Goal: Use online tool/utility: Utilize a website feature to perform a specific function

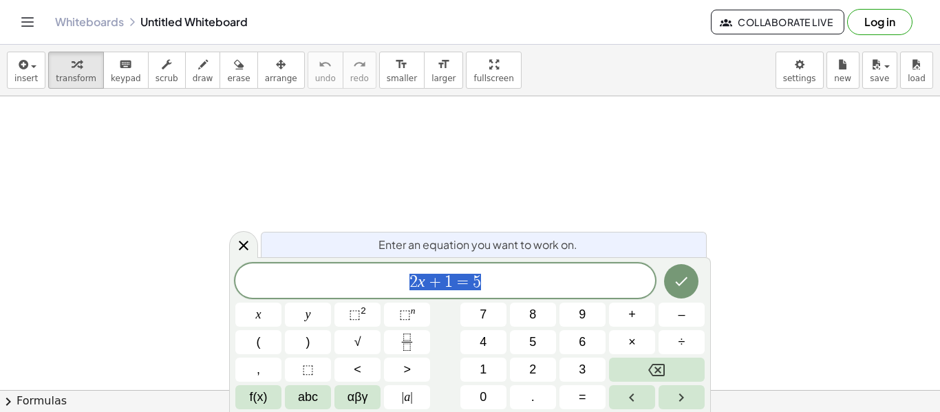
scroll to position [1, 0]
click at [542, 276] on span "2 x + 1 = 5" at bounding box center [445, 282] width 420 height 19
click at [692, 288] on button "Done" at bounding box center [681, 280] width 34 height 34
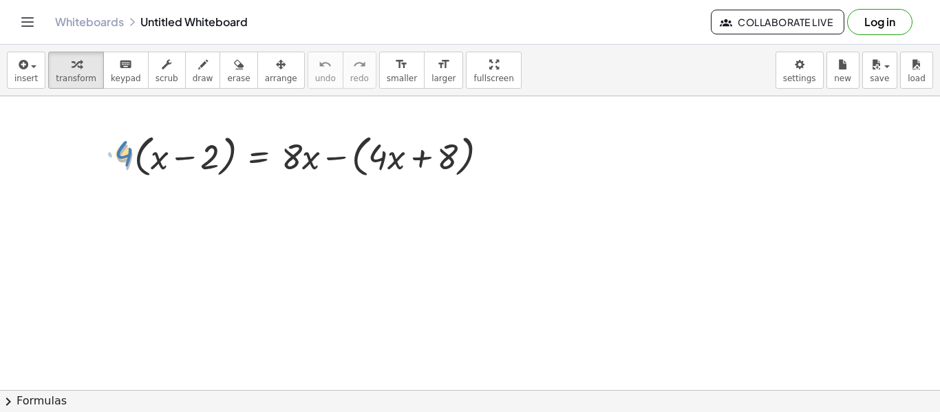
click at [120, 160] on div at bounding box center [307, 155] width 398 height 52
drag, startPoint x: 125, startPoint y: 156, endPoint x: 158, endPoint y: 151, distance: 33.4
click at [158, 151] on div at bounding box center [307, 155] width 398 height 52
drag, startPoint x: 122, startPoint y: 165, endPoint x: 154, endPoint y: 167, distance: 31.7
click at [154, 167] on div at bounding box center [307, 155] width 398 height 52
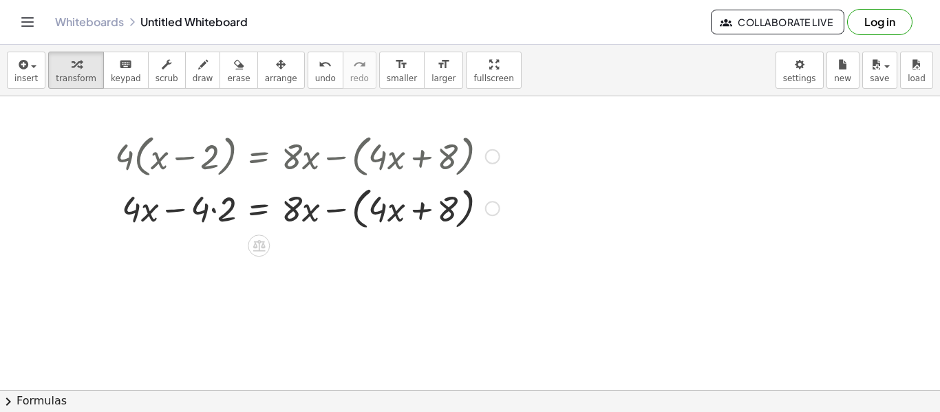
click at [344, 206] on div at bounding box center [307, 208] width 398 height 52
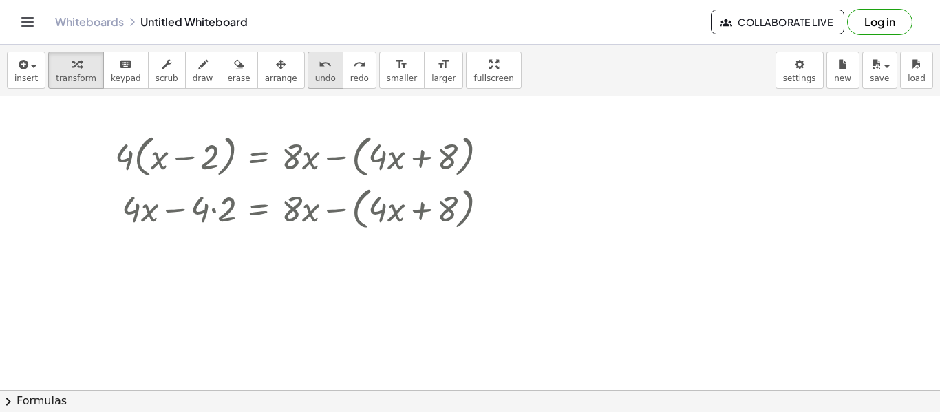
click at [308, 73] on button "undo undo" at bounding box center [326, 70] width 36 height 37
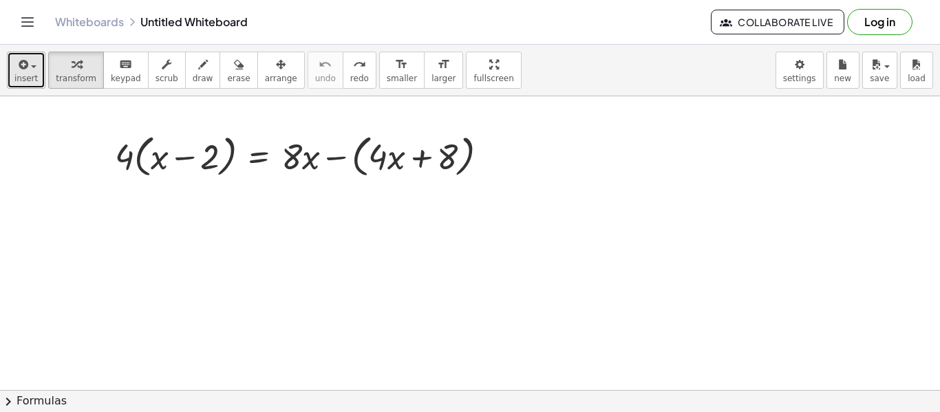
click at [36, 73] on button "insert" at bounding box center [26, 70] width 39 height 37
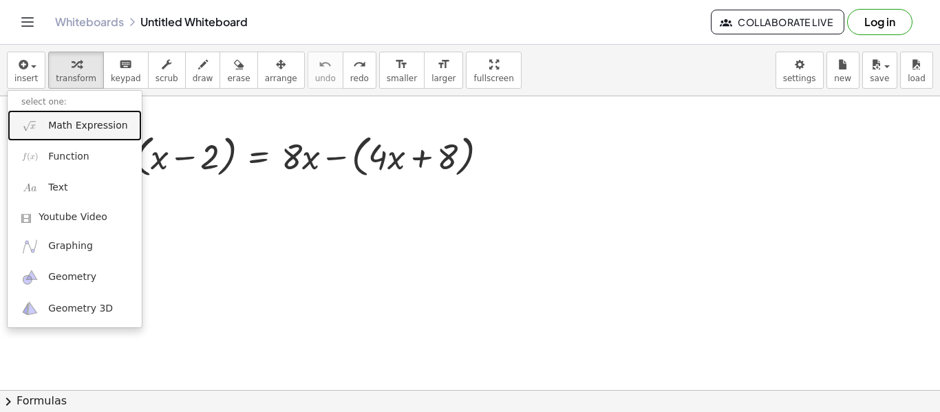
click at [117, 114] on link "Math Expression" at bounding box center [75, 125] width 134 height 31
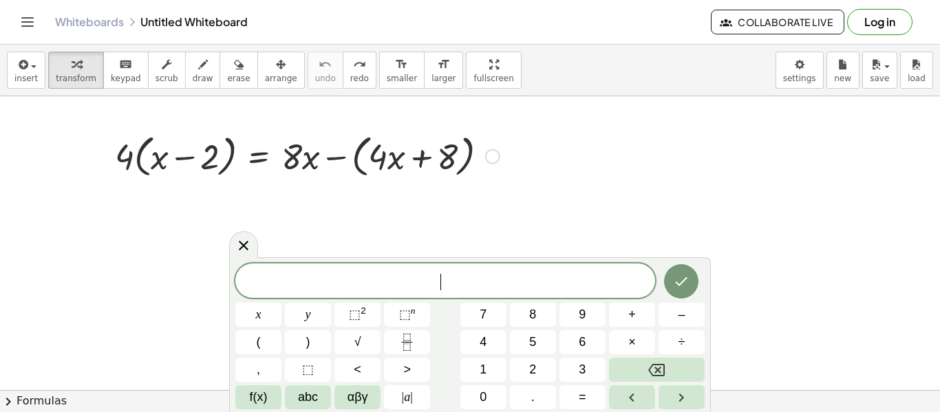
click at [356, 164] on div at bounding box center [307, 155] width 398 height 52
click at [126, 158] on div at bounding box center [307, 155] width 398 height 52
click at [492, 161] on div at bounding box center [492, 156] width 15 height 15
